Goal: Information Seeking & Learning: Learn about a topic

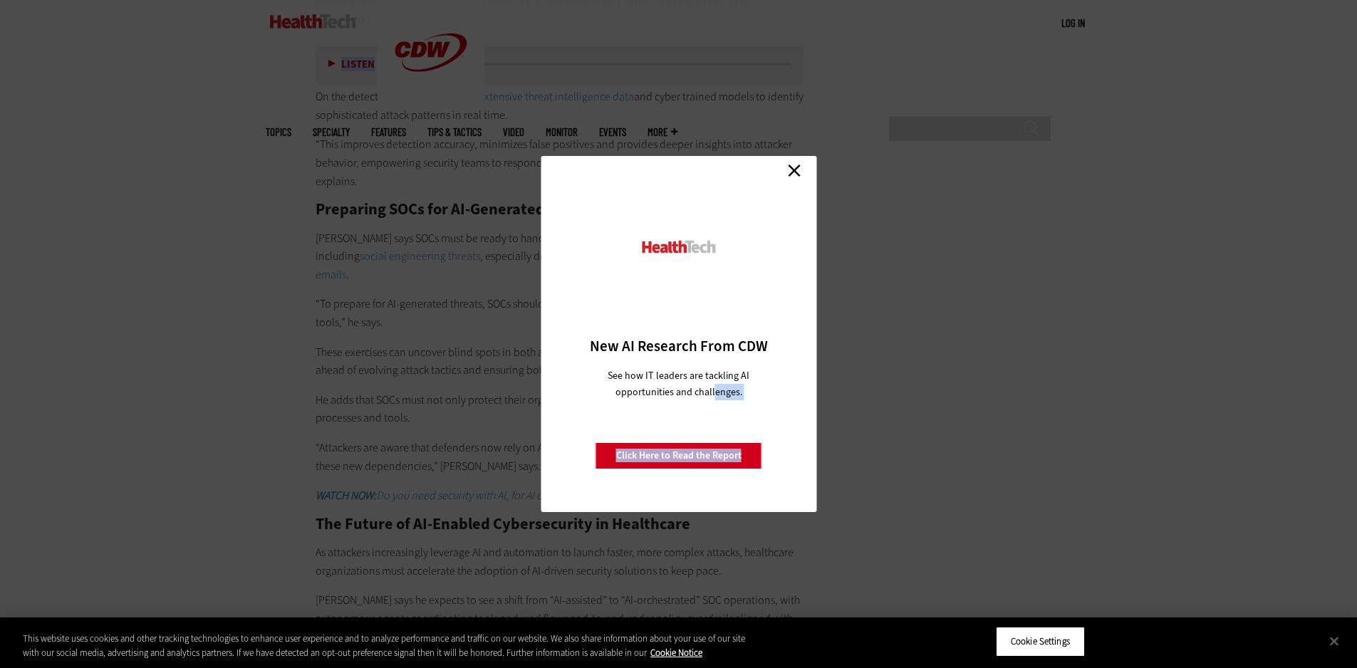
scroll to position [2703, 0]
drag, startPoint x: 312, startPoint y: 312, endPoint x: 725, endPoint y: 424, distance: 428.0
type textarea "**********"
click at [789, 168] on link "Close" at bounding box center [794, 170] width 21 height 21
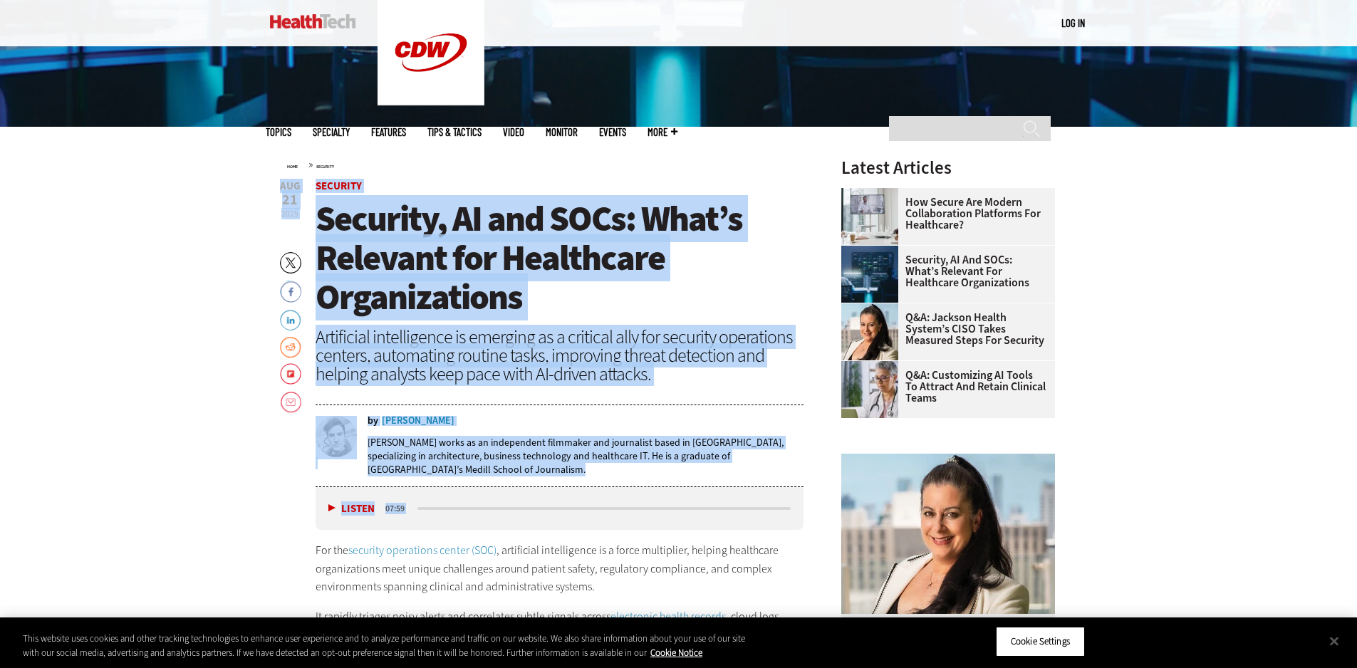
scroll to position [424, 0]
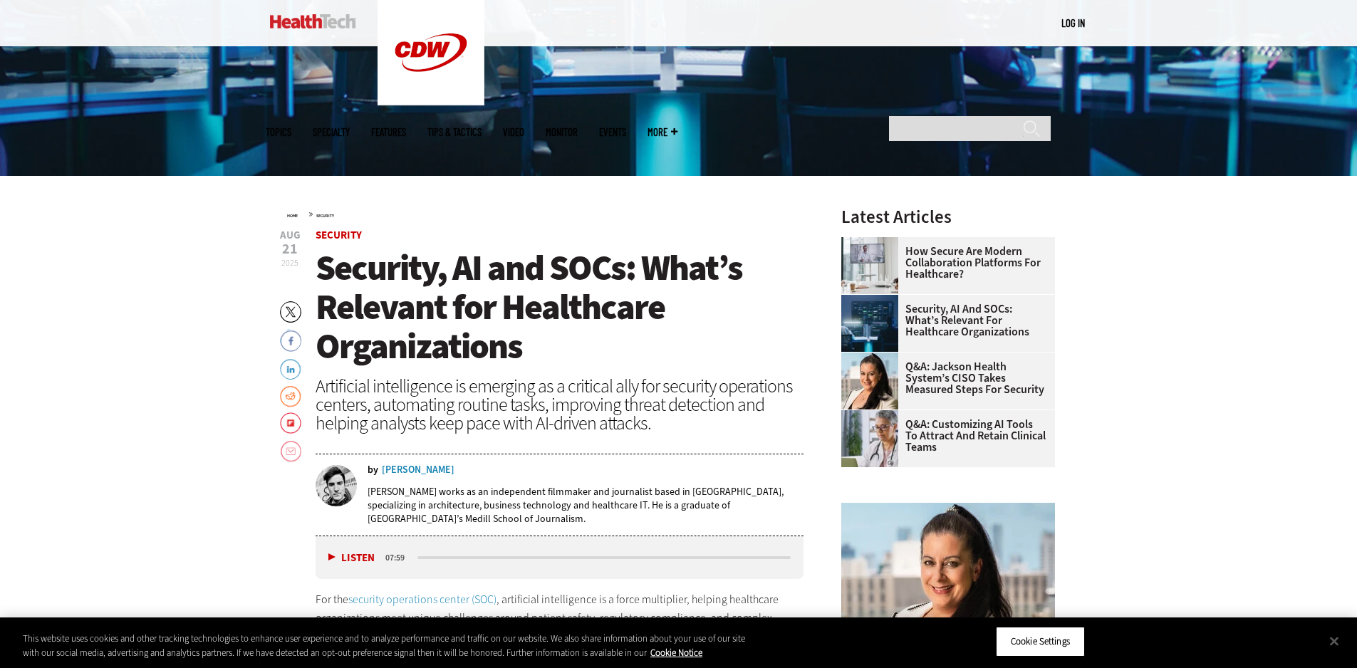
click at [293, 450] on link at bounding box center [290, 451] width 21 height 23
click at [290, 448] on link at bounding box center [290, 451] width 21 height 23
click at [1058, 637] on button "Cookie Settings" at bounding box center [1040, 642] width 89 height 30
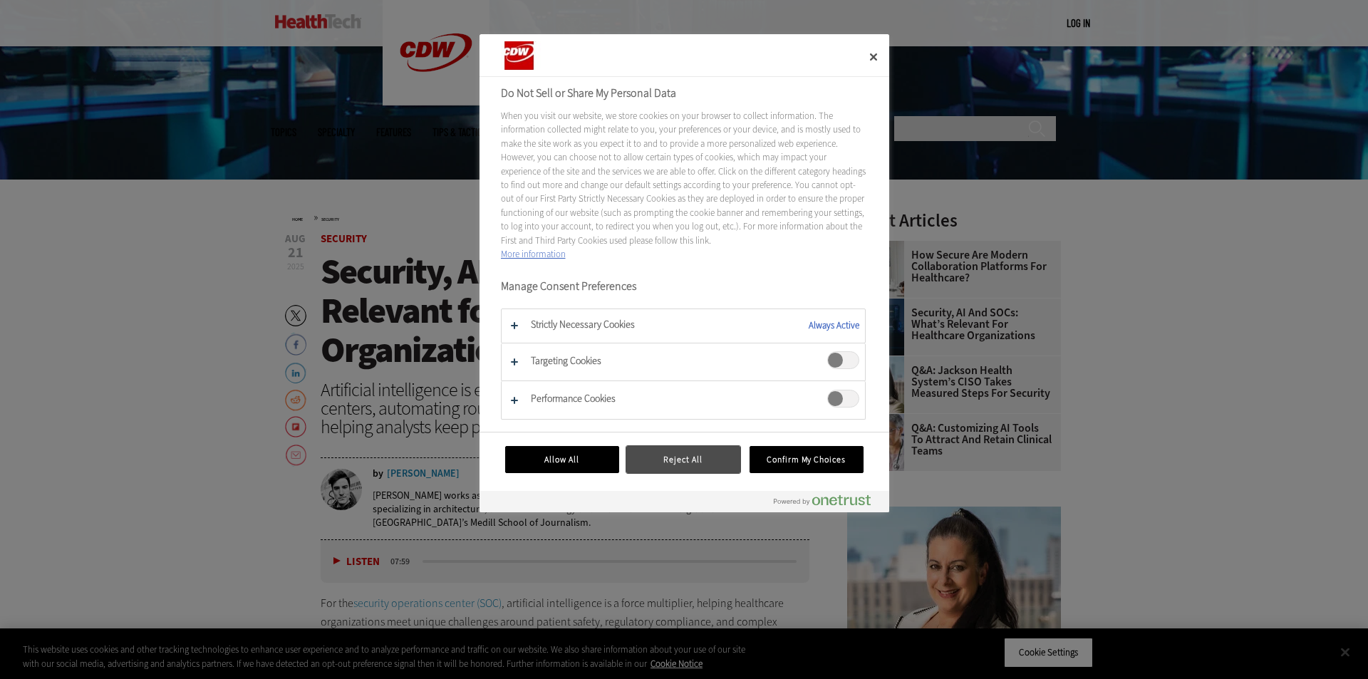
click at [697, 457] on button "Reject All" at bounding box center [683, 459] width 114 height 27
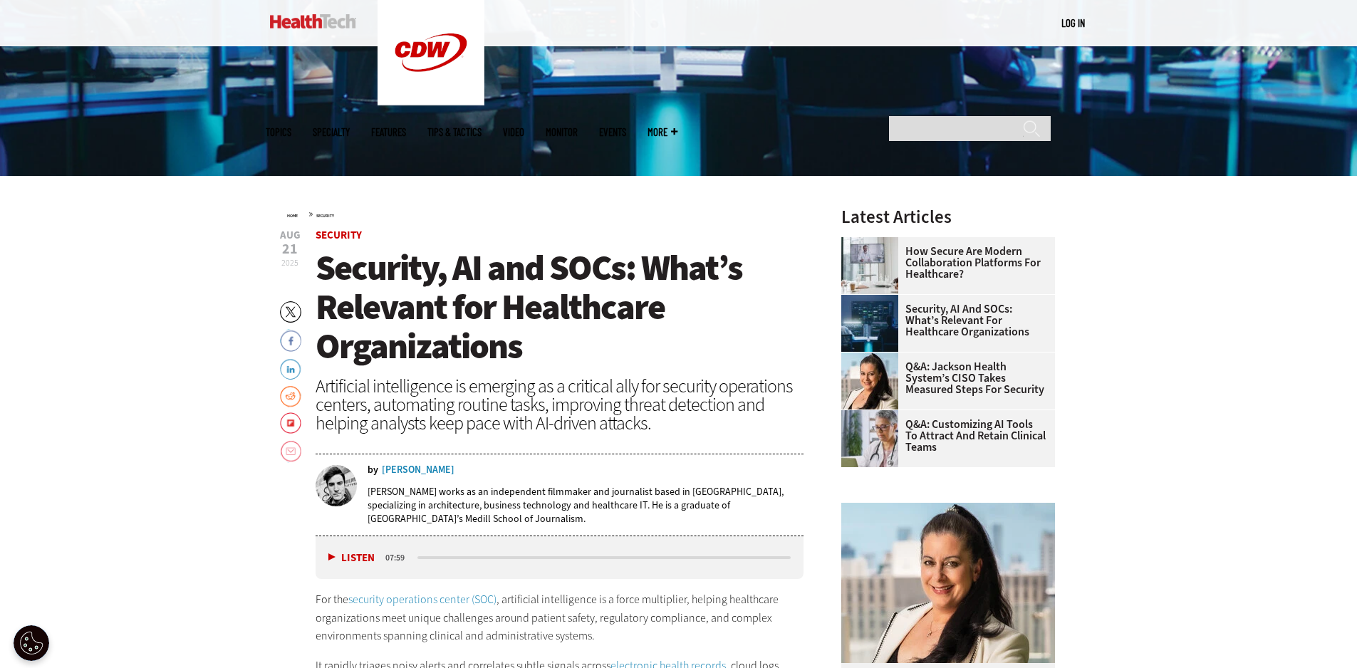
click at [286, 449] on link at bounding box center [290, 451] width 21 height 23
